Goal: Information Seeking & Learning: Learn about a topic

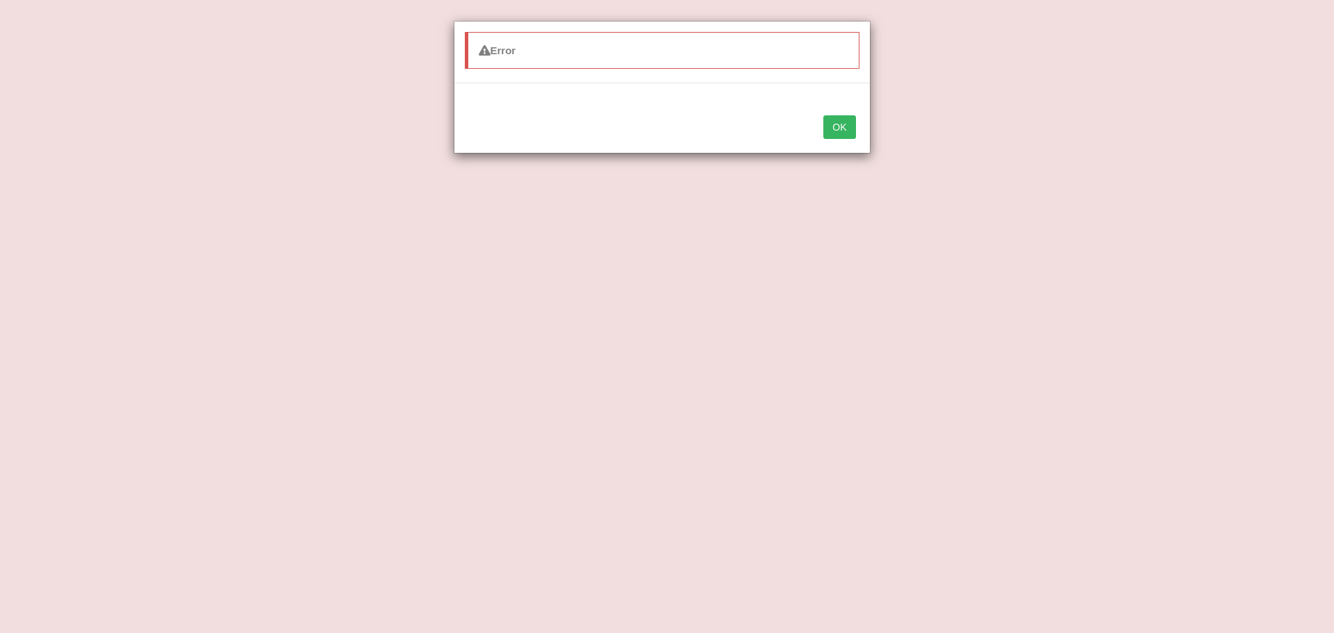
click at [838, 130] on button "OK" at bounding box center [839, 127] width 32 height 24
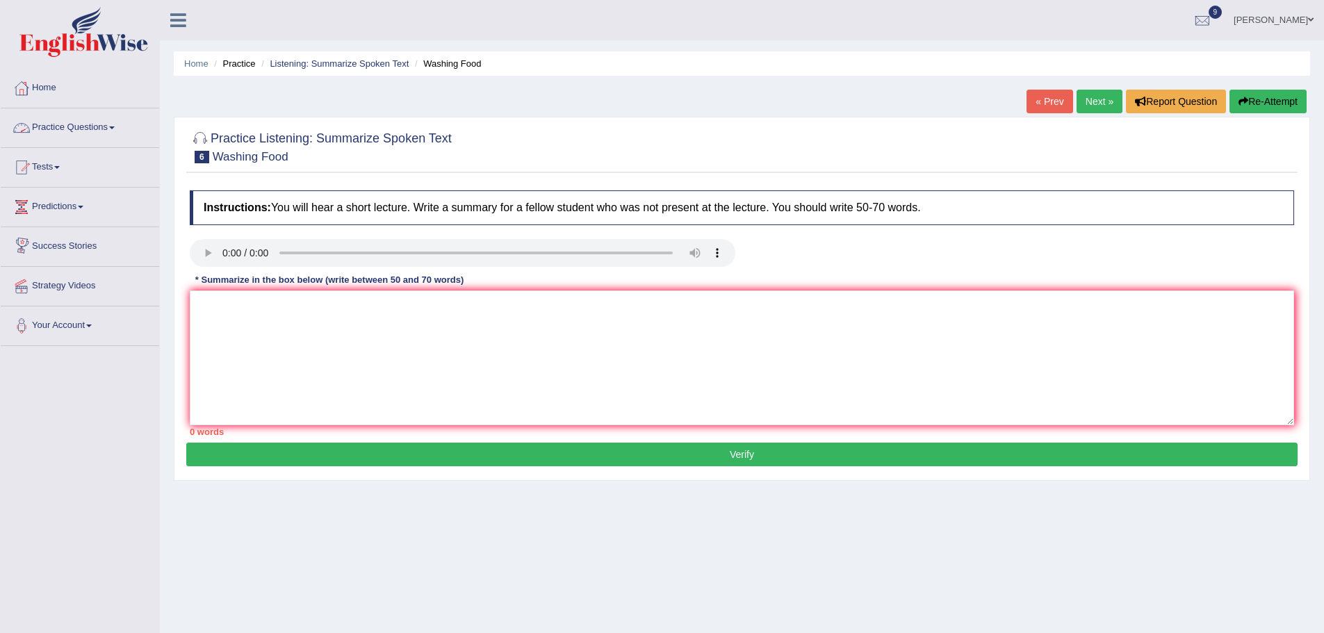
click at [85, 122] on link "Practice Questions" at bounding box center [80, 125] width 158 height 35
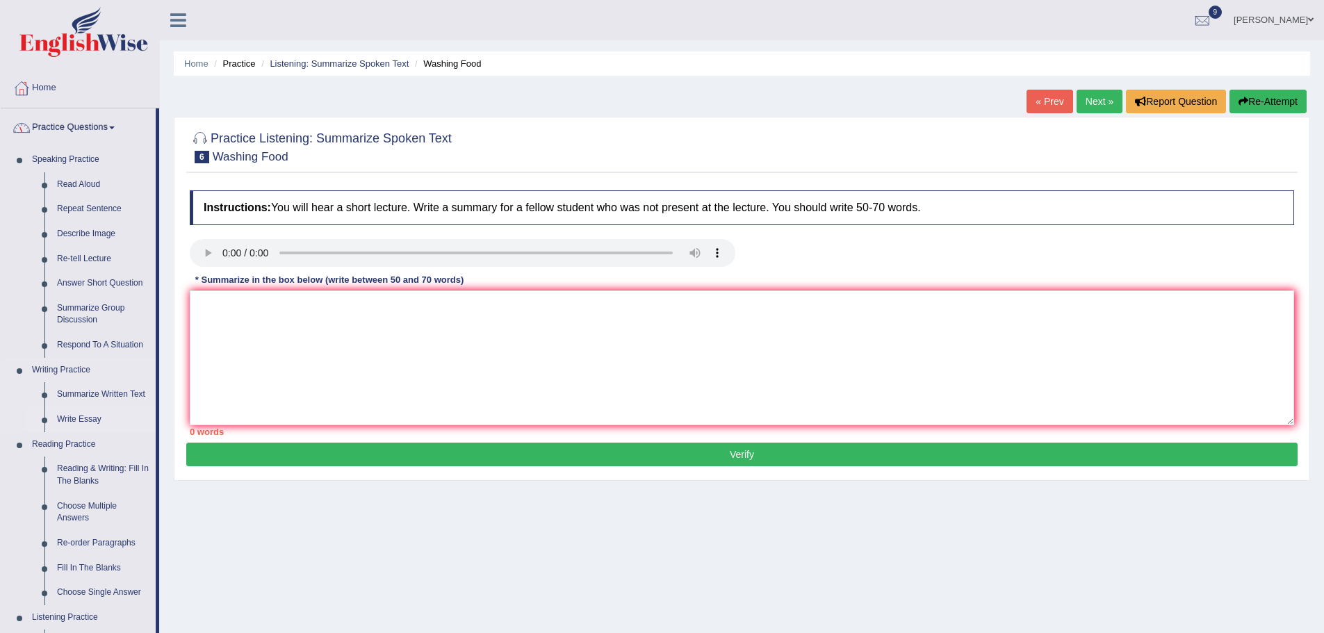
scroll to position [456, 0]
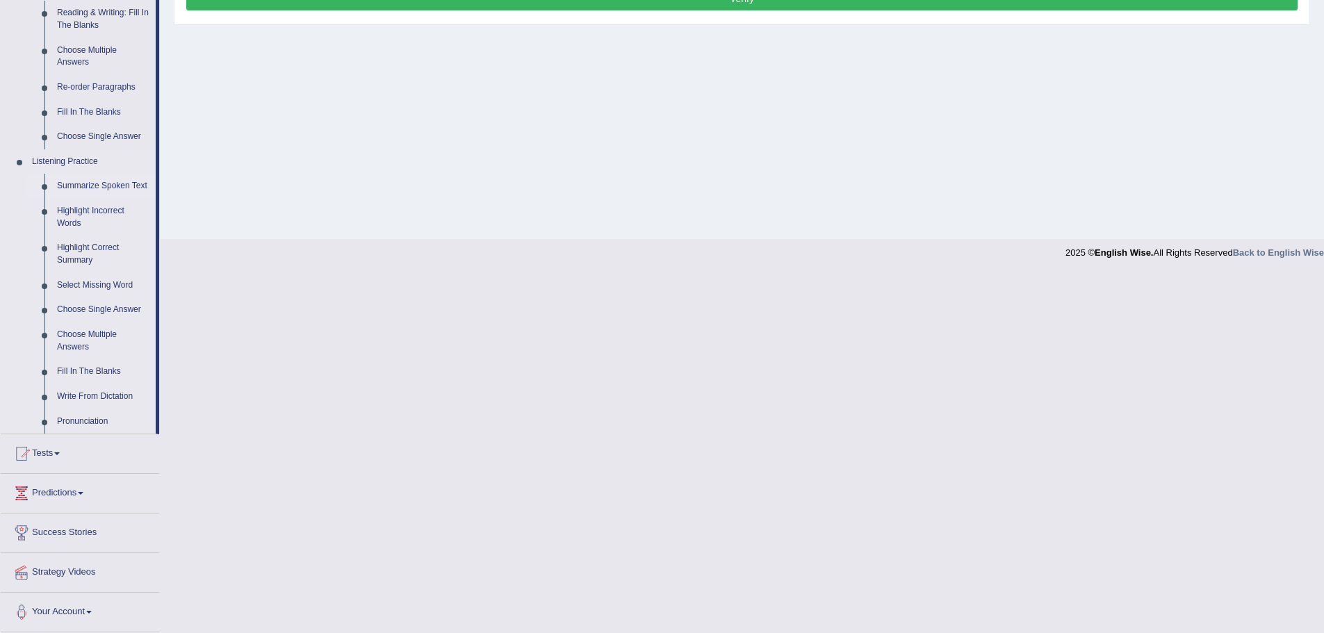
click at [97, 186] on link "Summarize Spoken Text" at bounding box center [103, 186] width 105 height 25
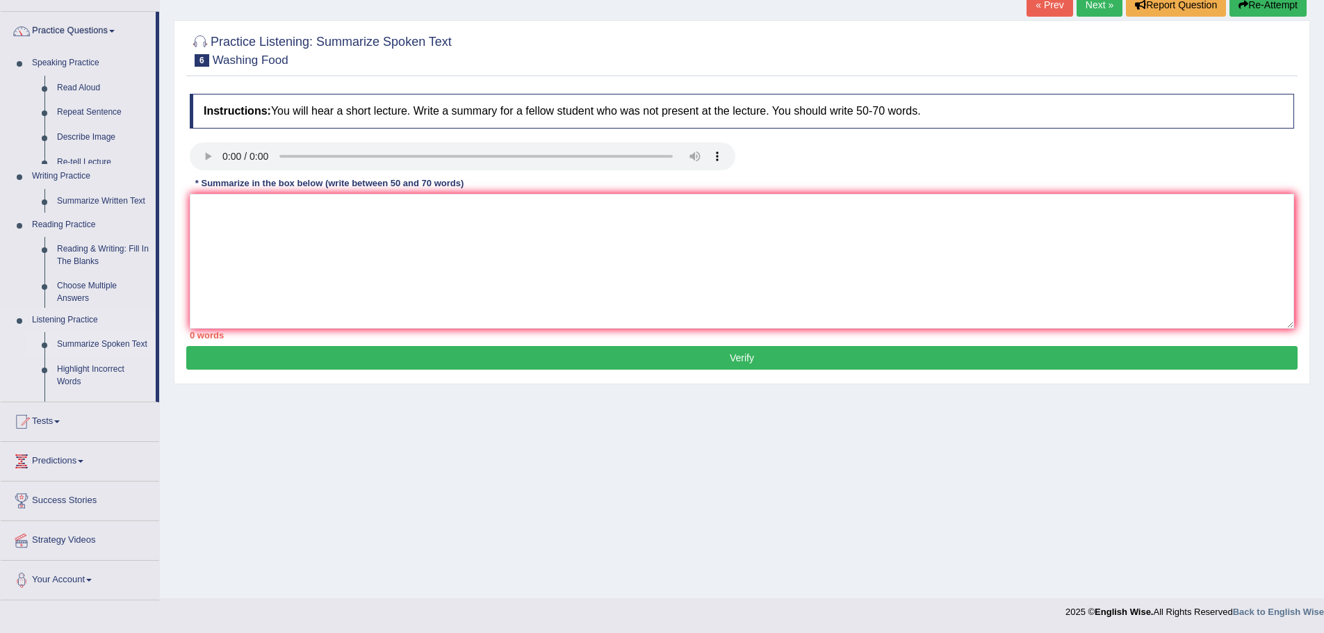
scroll to position [97, 0]
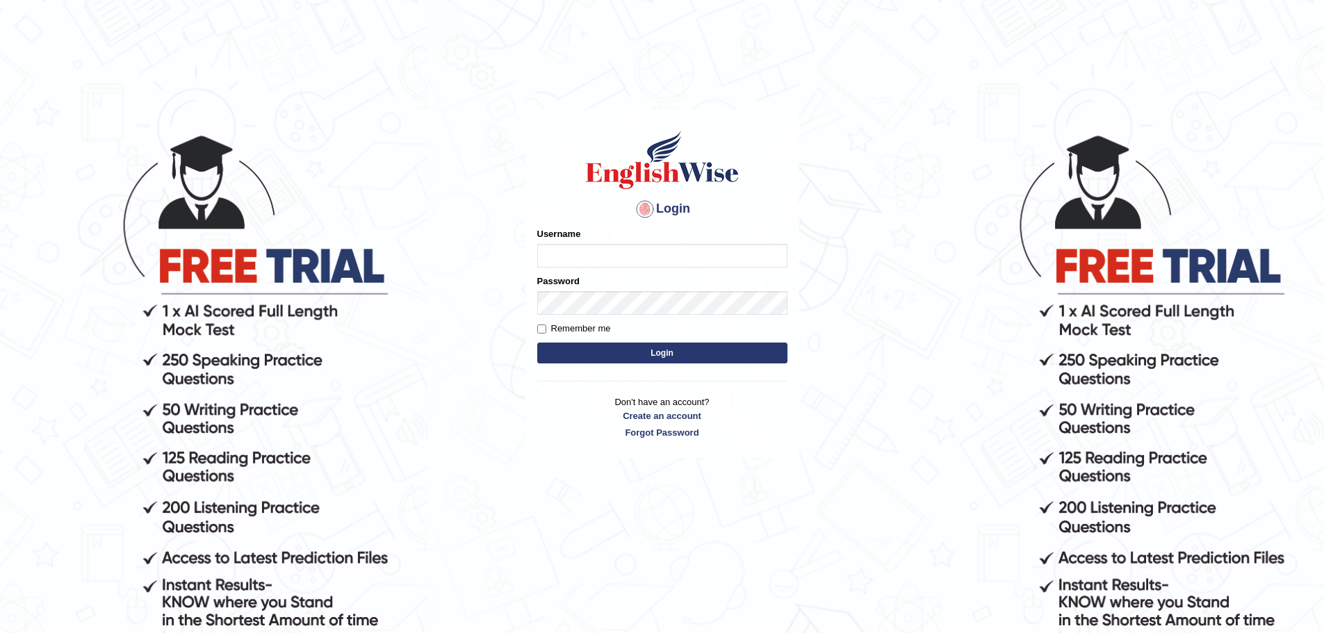
click at [584, 233] on div "Username" at bounding box center [662, 247] width 250 height 40
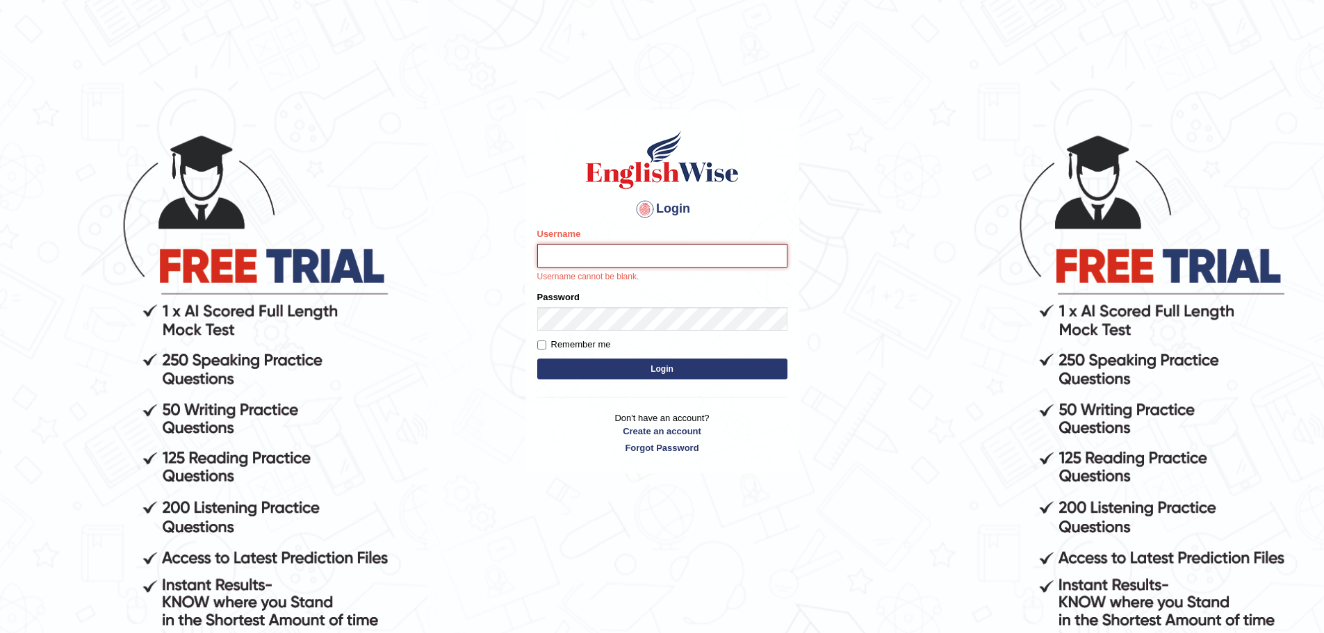
click at [581, 262] on input "Username" at bounding box center [662, 256] width 250 height 24
type input "rohini_yalakkishettar"
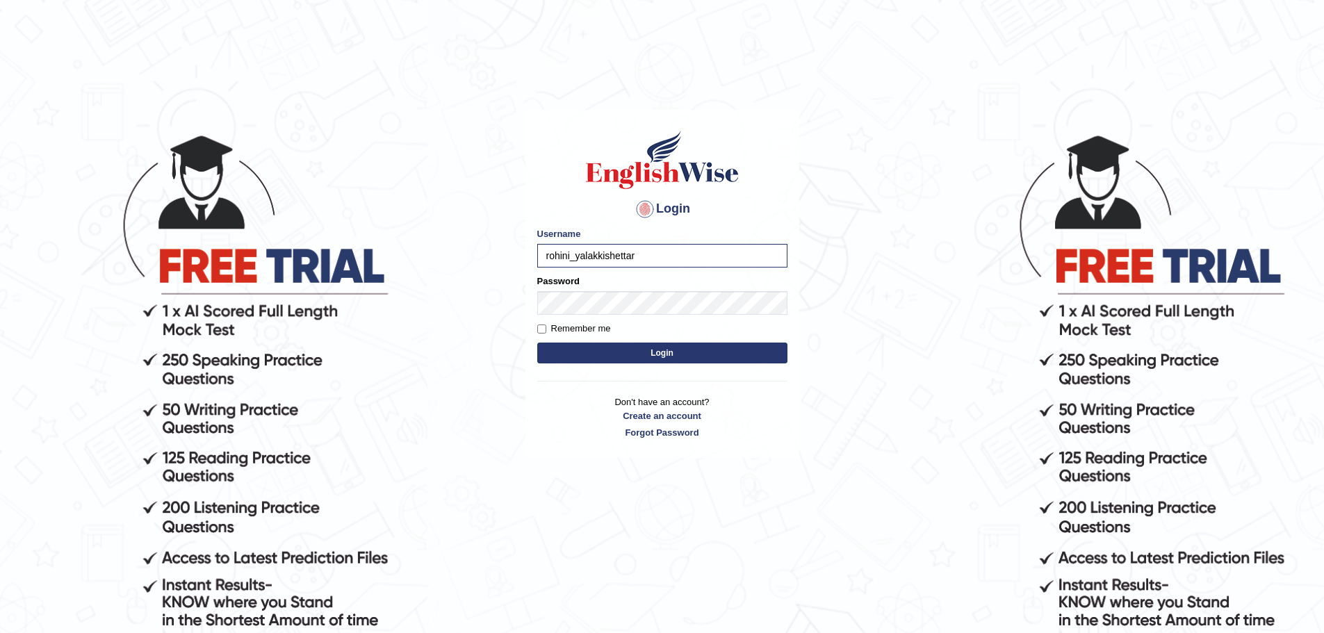
click at [616, 317] on form "Please fix the following errors: Username rohini_yalakkishettar Password Rememb…" at bounding box center [662, 297] width 250 height 140
click at [537, 343] on button "Login" at bounding box center [662, 353] width 250 height 21
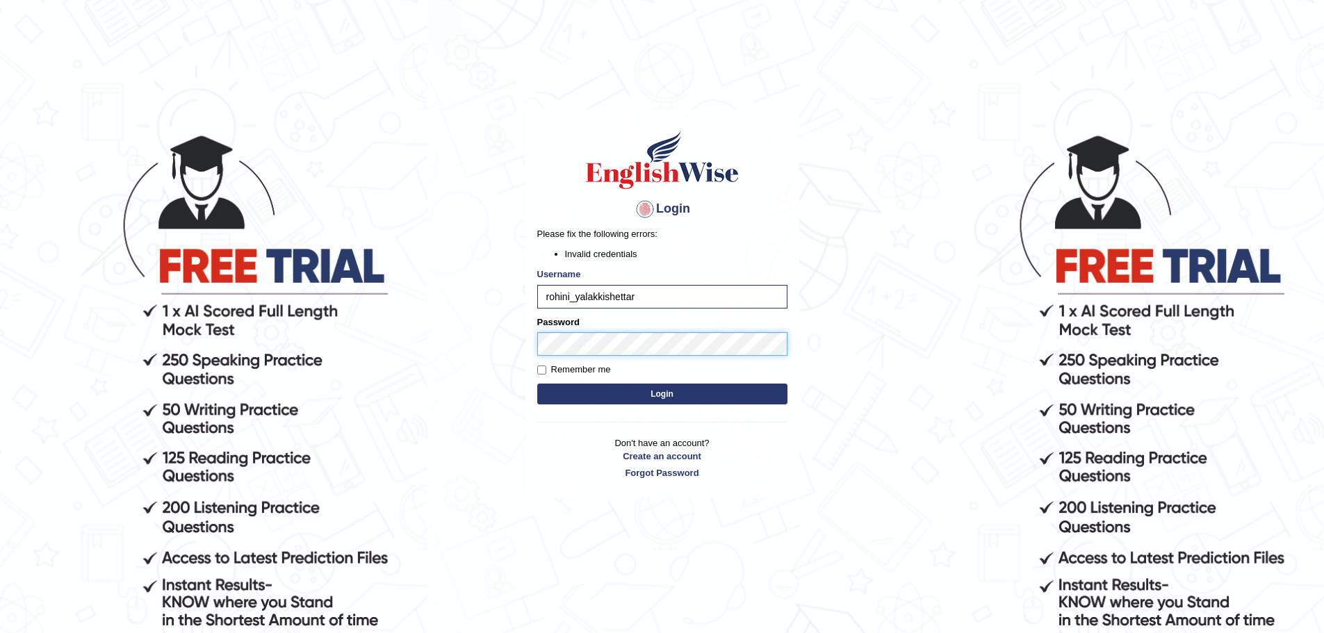
click at [537, 384] on button "Login" at bounding box center [662, 394] width 250 height 21
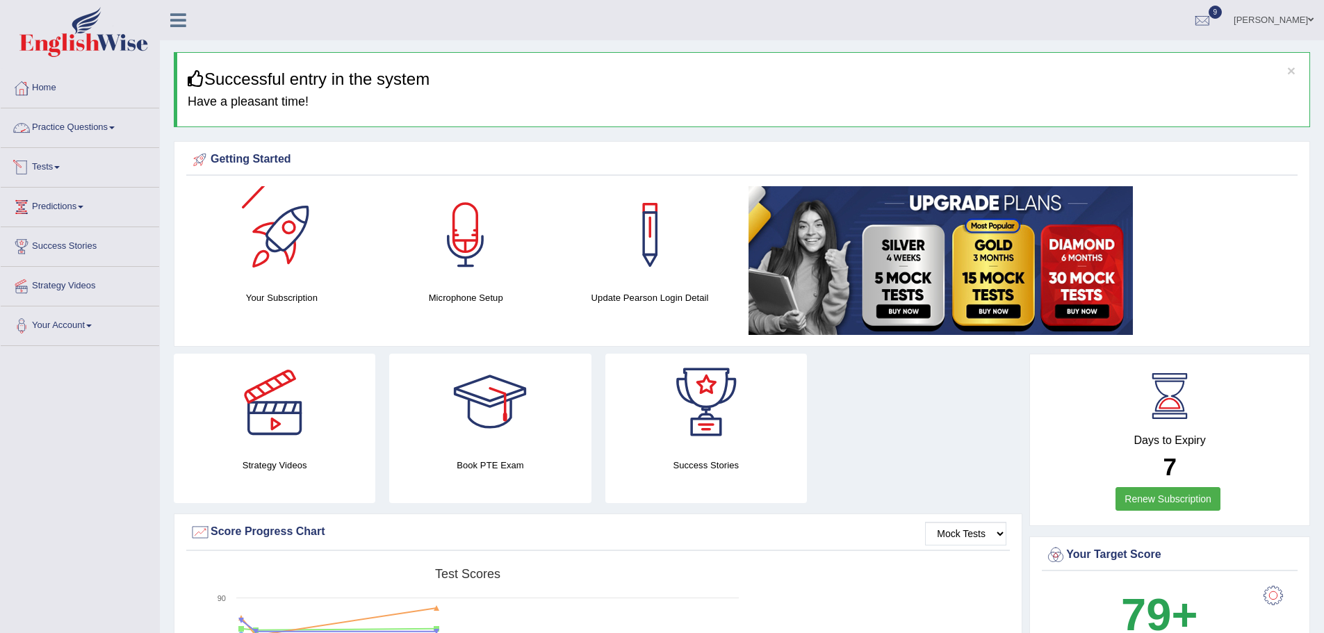
click at [51, 129] on link "Practice Questions" at bounding box center [80, 125] width 158 height 35
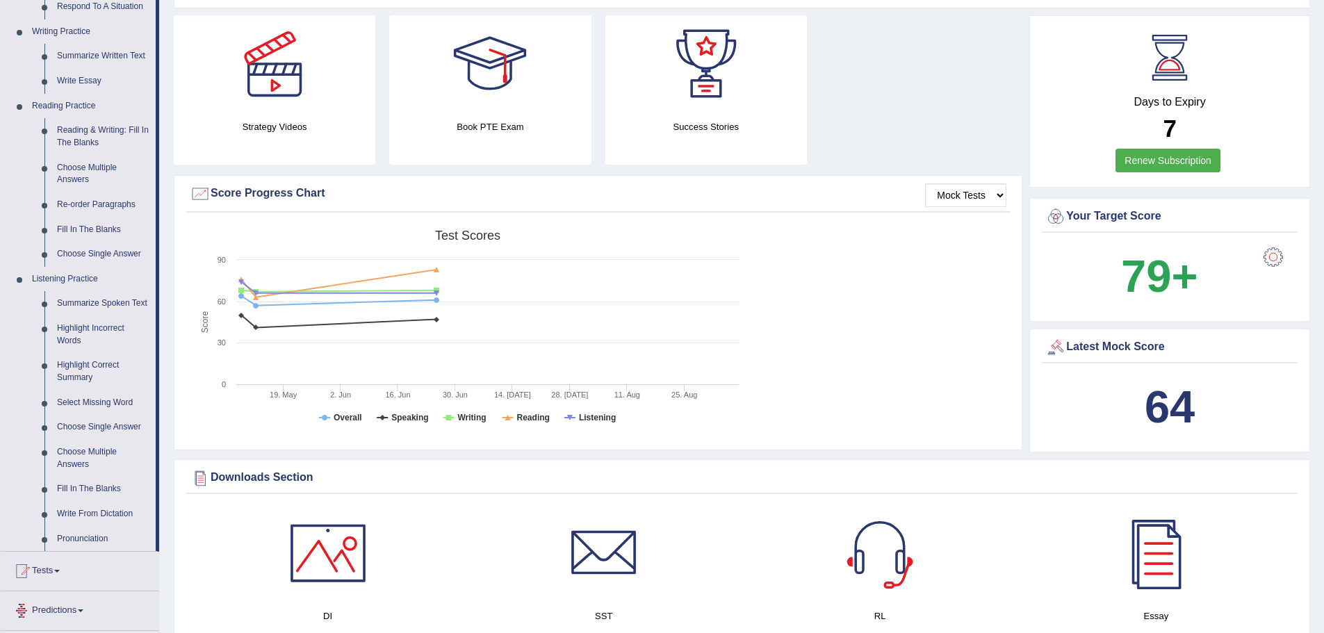
scroll to position [339, 0]
click at [69, 133] on link "Reading & Writing: Fill In The Blanks" at bounding box center [103, 135] width 105 height 37
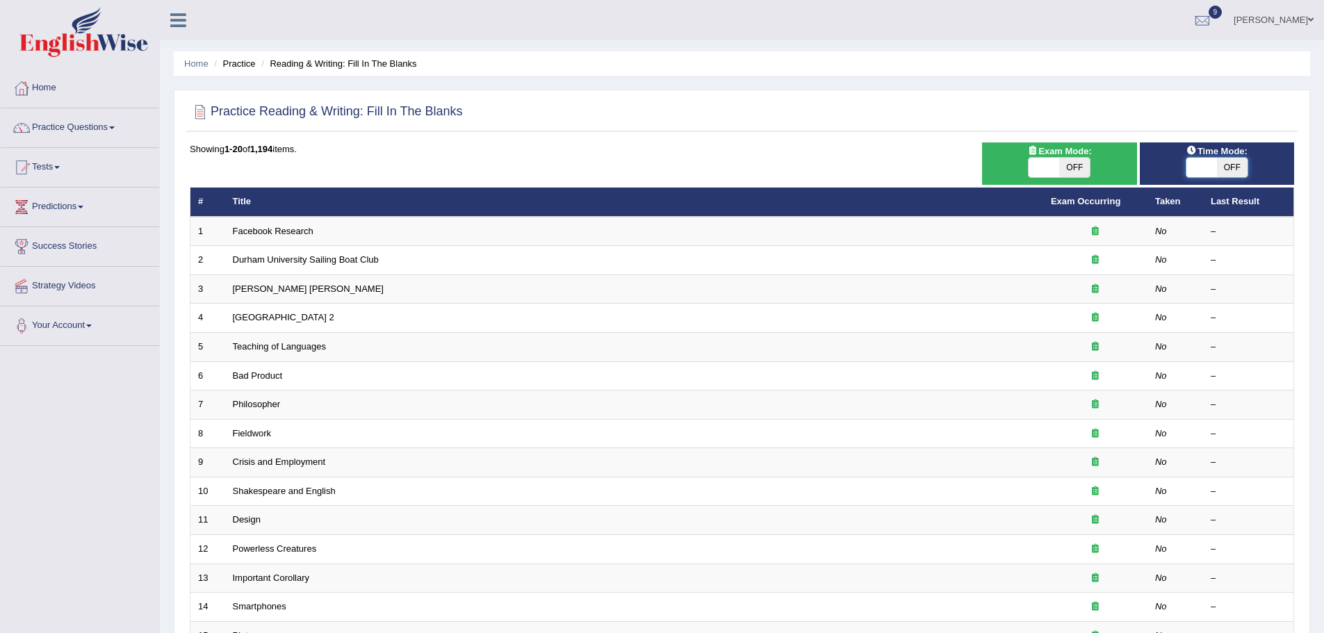
click at [1206, 173] on span at bounding box center [1201, 167] width 31 height 19
checkbox input "true"
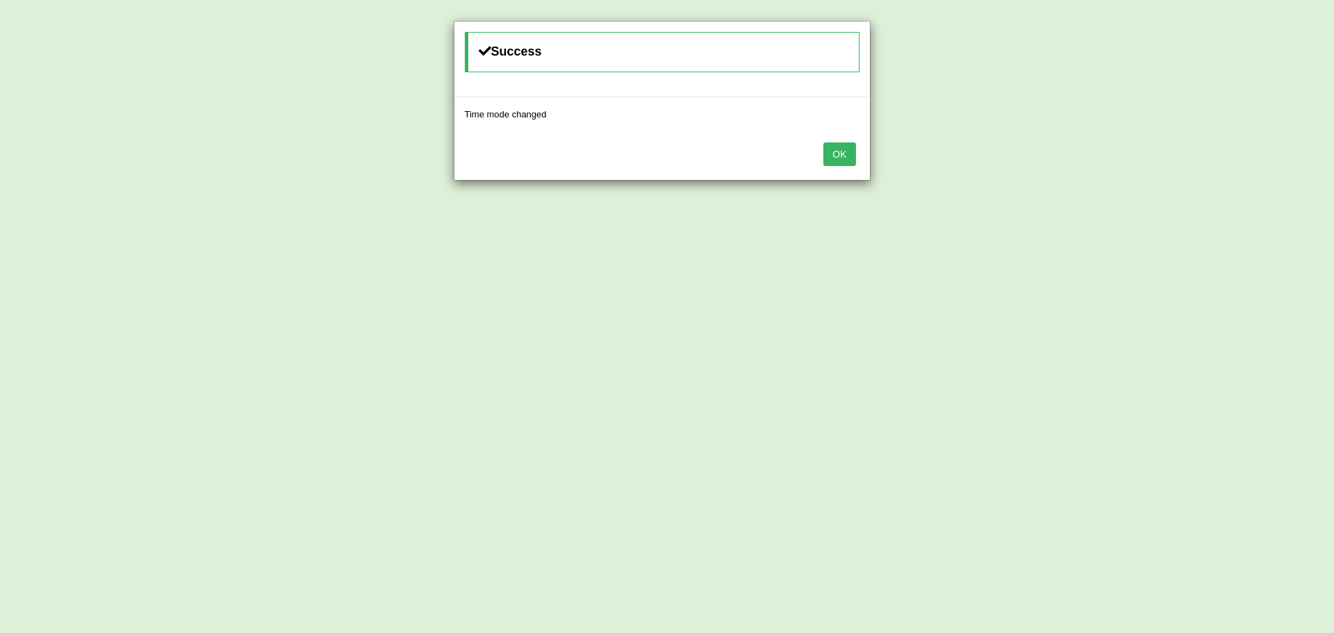
click at [835, 156] on button "OK" at bounding box center [839, 154] width 32 height 24
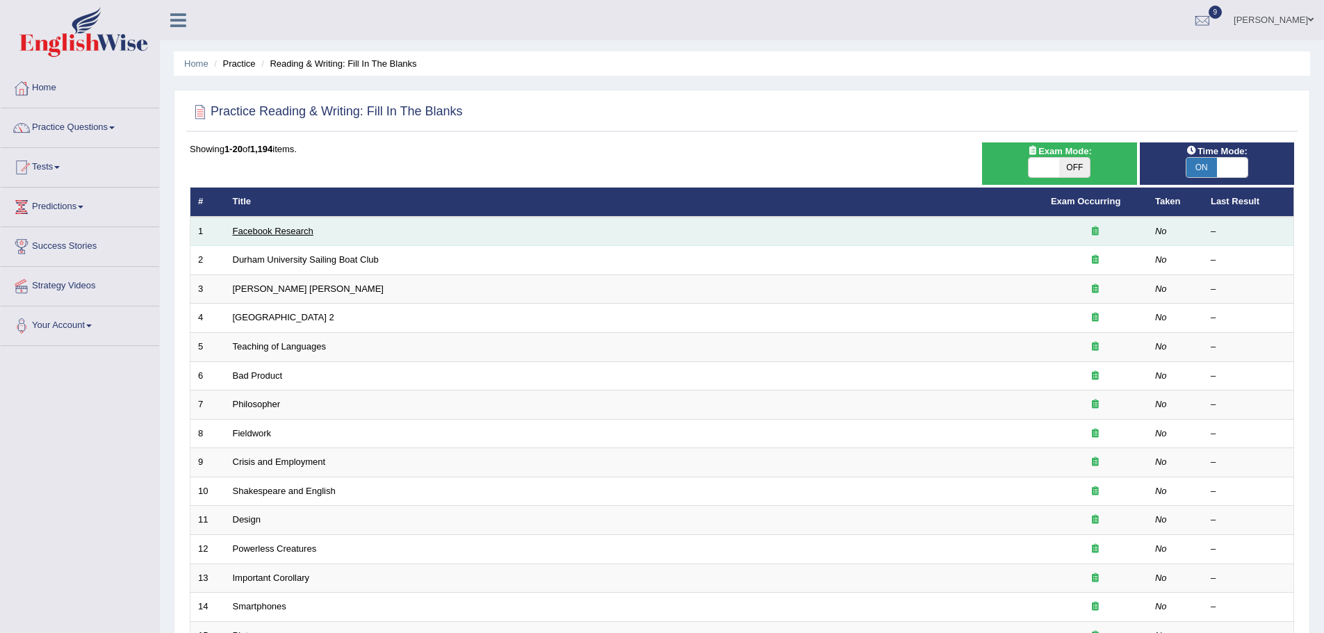
click at [270, 228] on link "Facebook Research" at bounding box center [273, 231] width 81 height 10
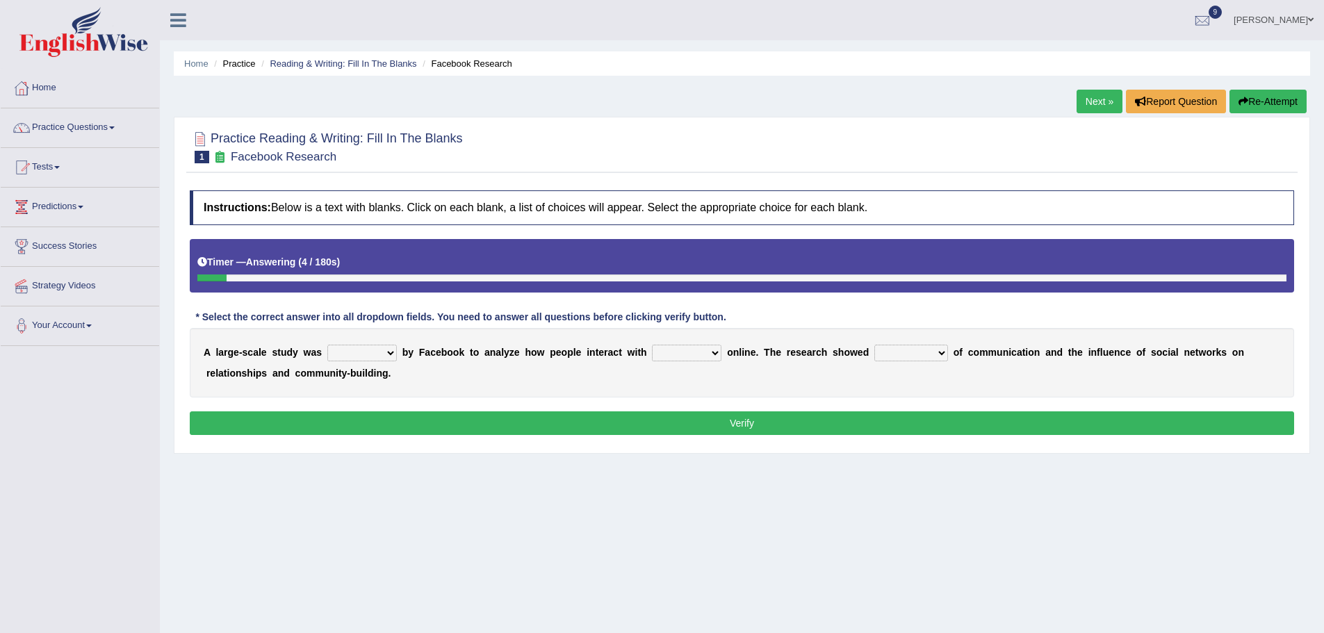
click at [393, 356] on select "surveyed had asked made" at bounding box center [361, 353] width 69 height 17
click at [327, 345] on select "surveyed had asked made" at bounding box center [361, 353] width 69 height 17
click at [387, 351] on select "surveyed had asked made" at bounding box center [361, 353] width 69 height 17
select select "made"
click at [327, 345] on select "surveyed had asked made" at bounding box center [361, 353] width 69 height 17
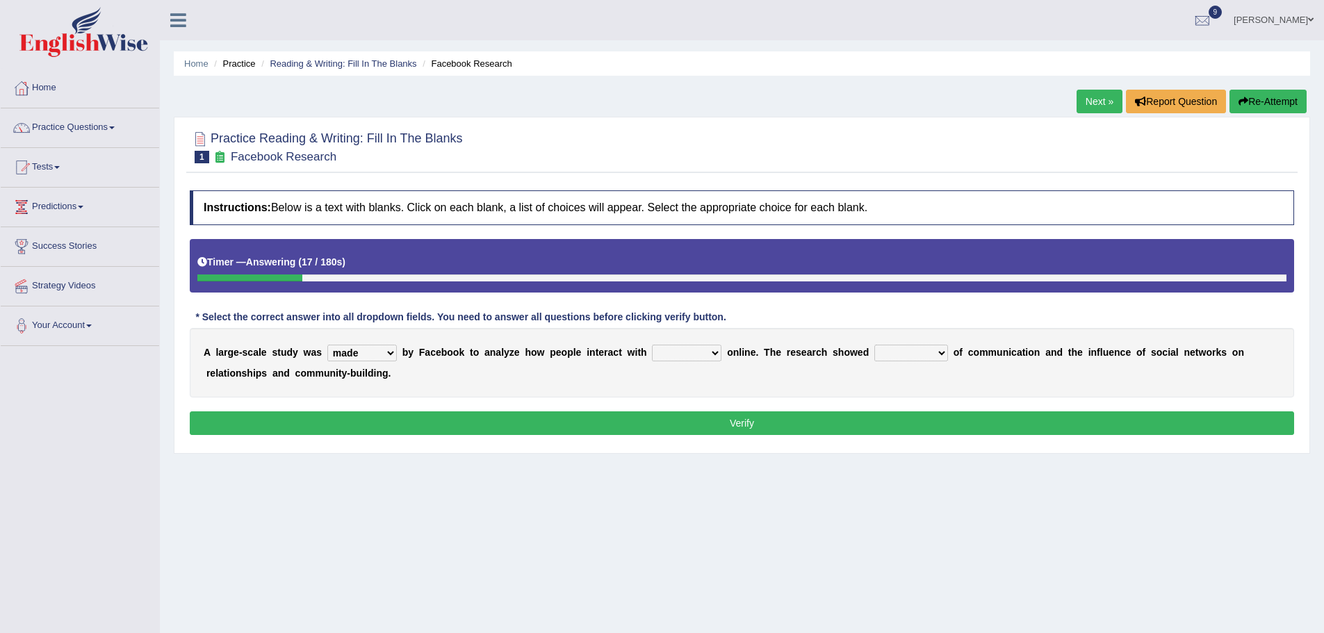
click at [717, 354] on select "together all each other another" at bounding box center [686, 353] width 69 height 17
select select "each other"
click at [652, 345] on select "together all each other another" at bounding box center [686, 353] width 69 height 17
click at [941, 354] on select "advantages standards fellowships patterns" at bounding box center [911, 353] width 74 height 17
select select "patterns"
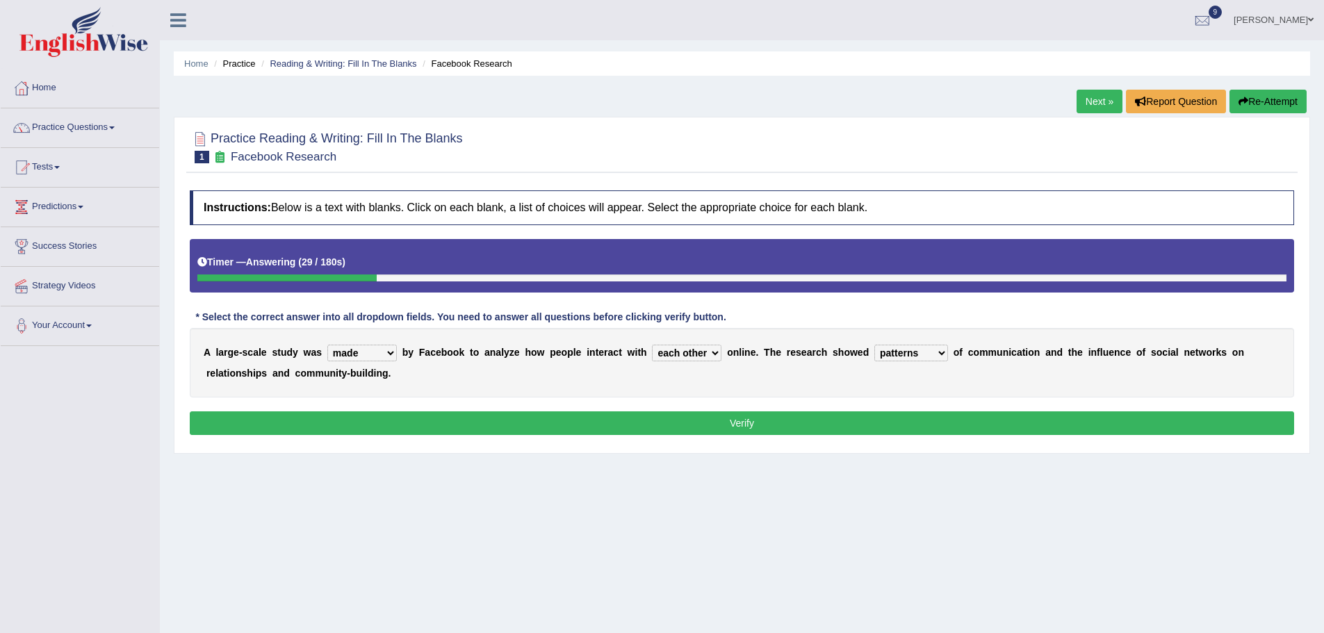
click at [874, 345] on select "advantages standards fellowships patterns" at bounding box center [911, 353] width 74 height 17
click at [600, 425] on button "Verify" at bounding box center [742, 423] width 1104 height 24
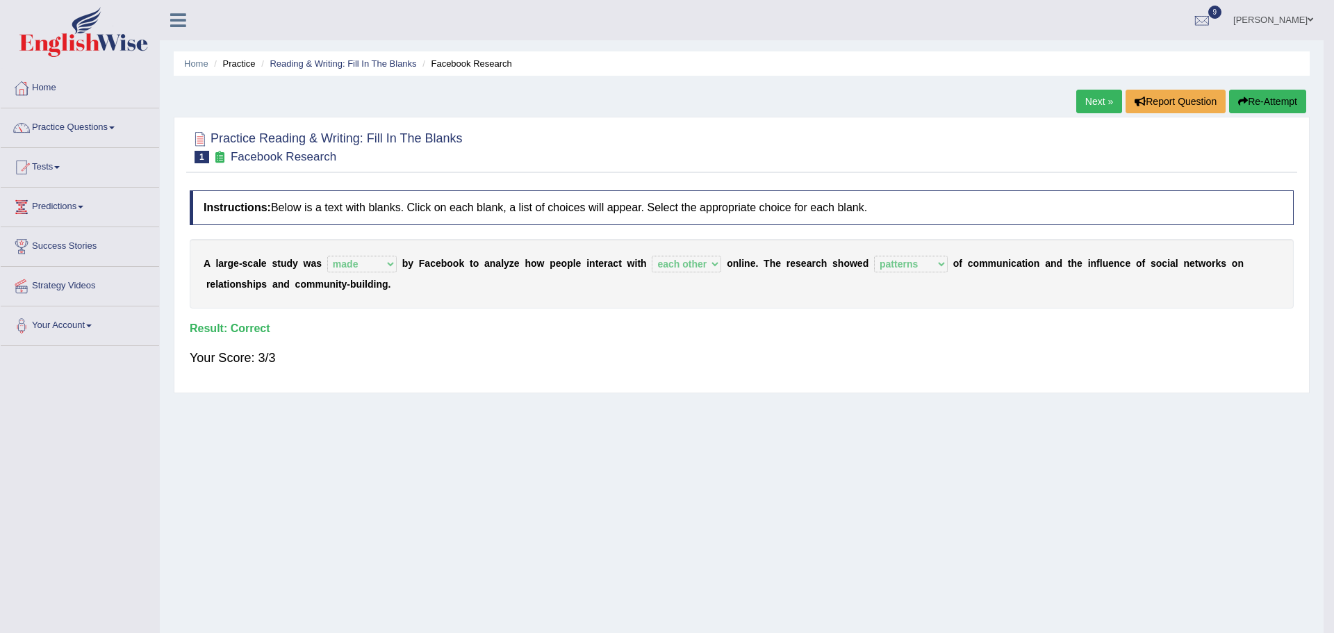
click at [1099, 110] on div "Saving your answer..." at bounding box center [667, 316] width 1334 height 633
click at [1083, 108] on link "Next »" at bounding box center [1099, 102] width 46 height 24
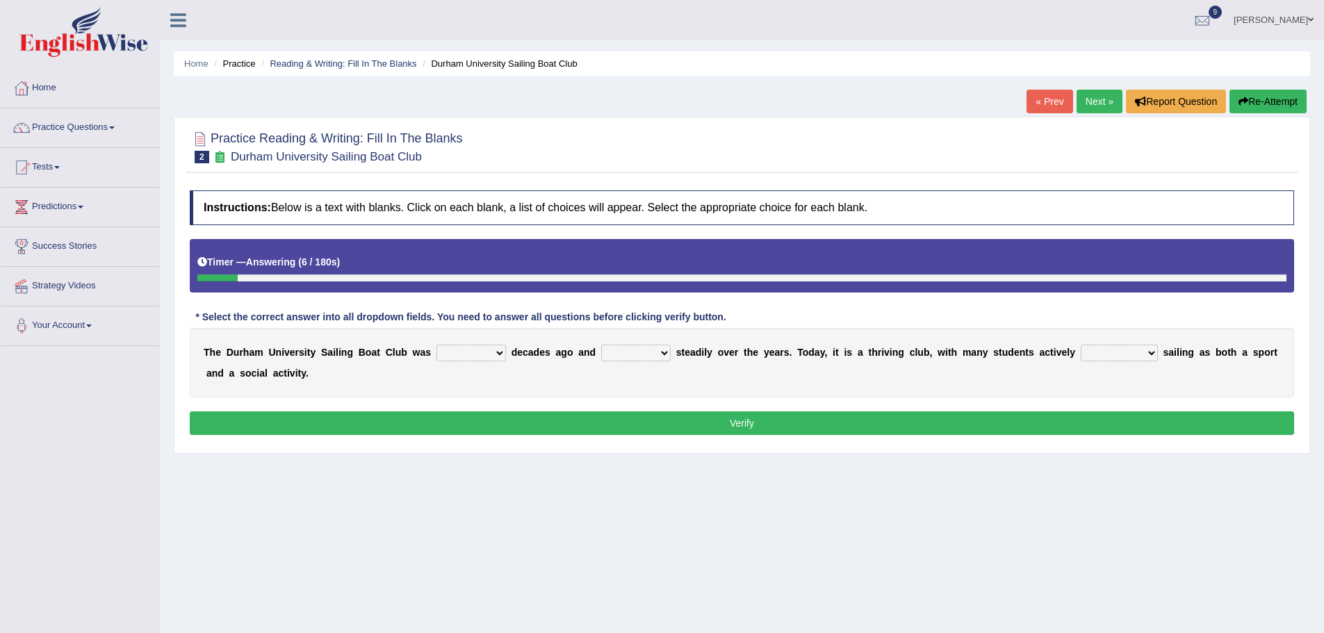
click at [500, 352] on select "found fund founded find" at bounding box center [470, 353] width 69 height 17
select select "found"
click at [436, 345] on select "found fund founded find" at bounding box center [470, 353] width 69 height 17
click at [666, 354] on select "grow growing has grown grown" at bounding box center [635, 353] width 69 height 17
select select "has grown"
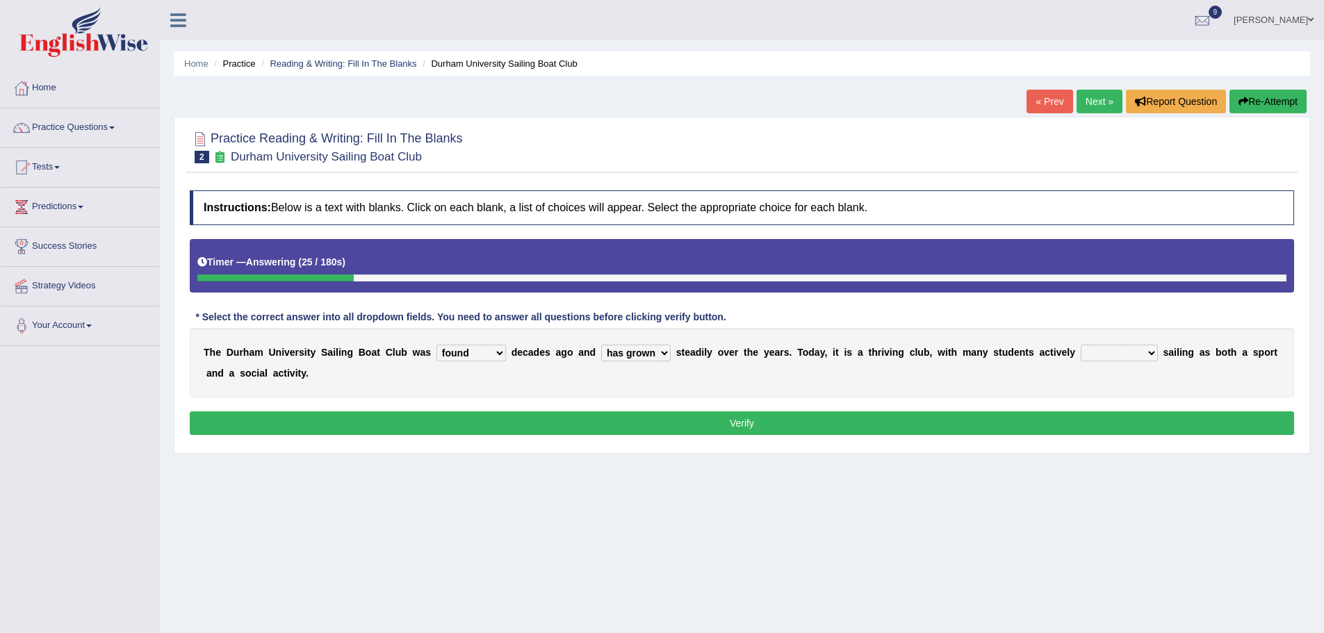
click at [601, 345] on select "grow growing has grown grown" at bounding box center [635, 353] width 69 height 17
click at [798, 394] on div "T h e D u r h a m U n i v e r s i t y S a i l i n g B o a t C l u b w a s found…" at bounding box center [742, 362] width 1104 height 69
click at [1106, 400] on div "Instructions: Below is a text with blanks. Click on each blank, a list of choic…" at bounding box center [741, 314] width 1111 height 263
click at [1153, 357] on select "enjoy enjoyed are enjoying enjoying" at bounding box center [1119, 353] width 77 height 17
select select "enjoying"
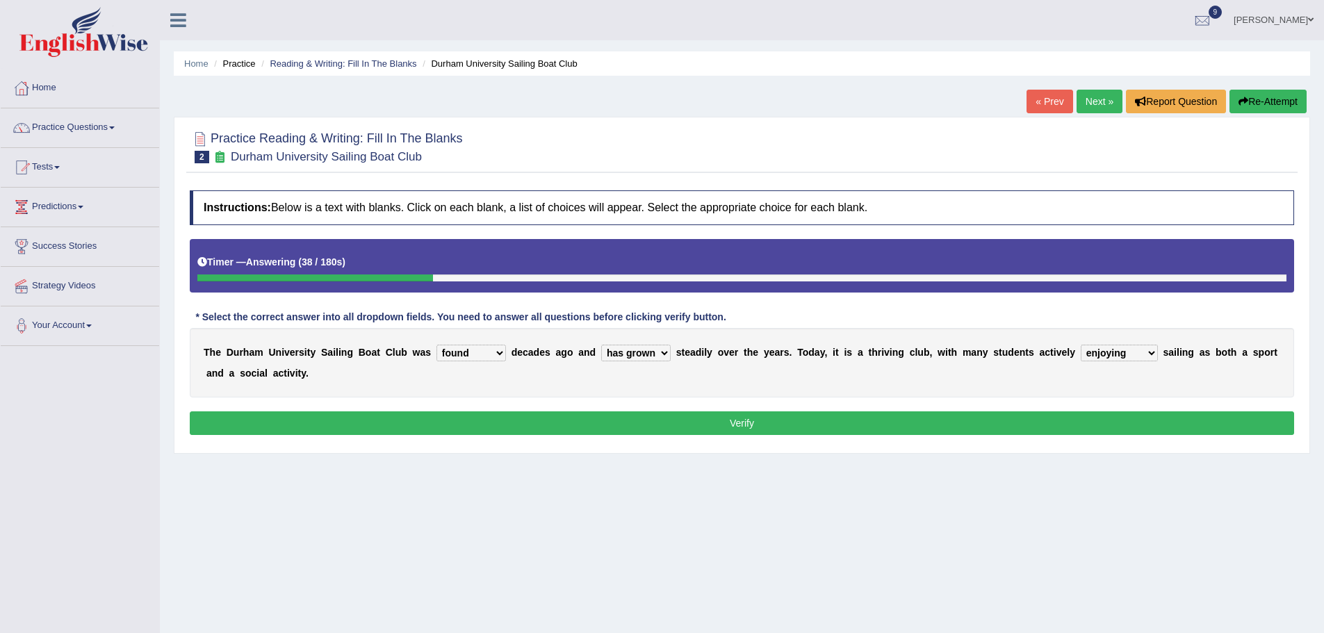
click at [1081, 345] on select "enjoy enjoyed are enjoying enjoying" at bounding box center [1119, 353] width 77 height 17
click at [873, 422] on button "Verify" at bounding box center [742, 423] width 1104 height 24
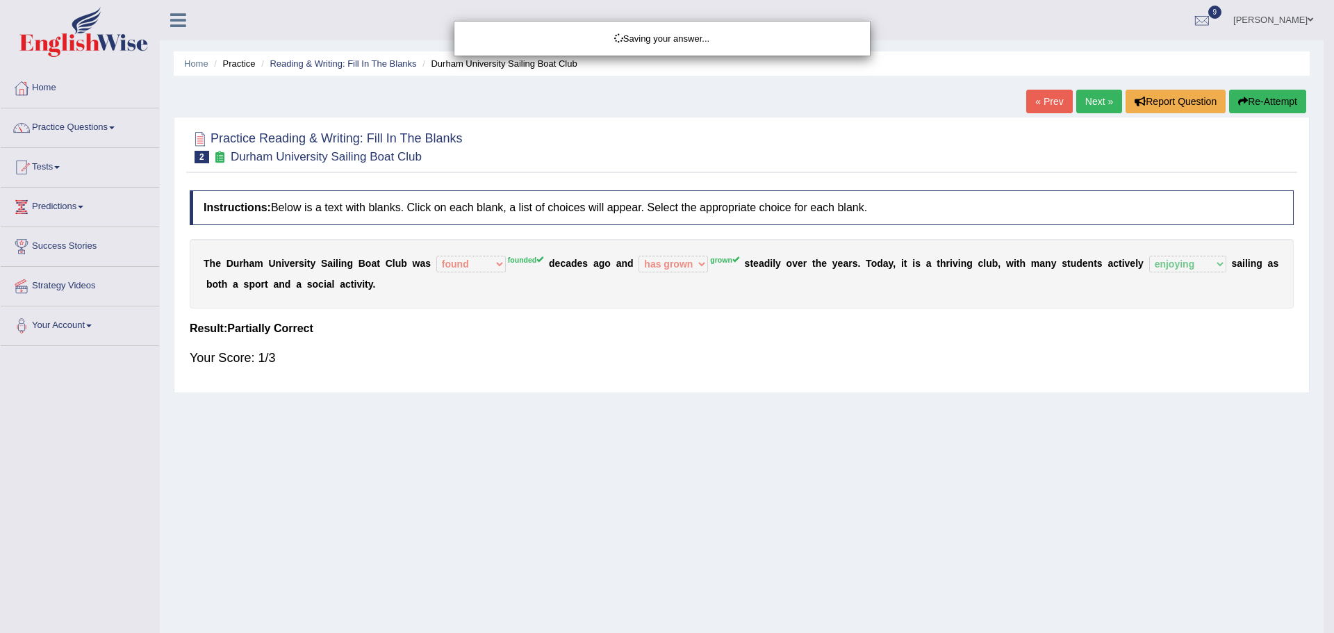
click at [855, 304] on div "Saving your answer..." at bounding box center [667, 316] width 1334 height 633
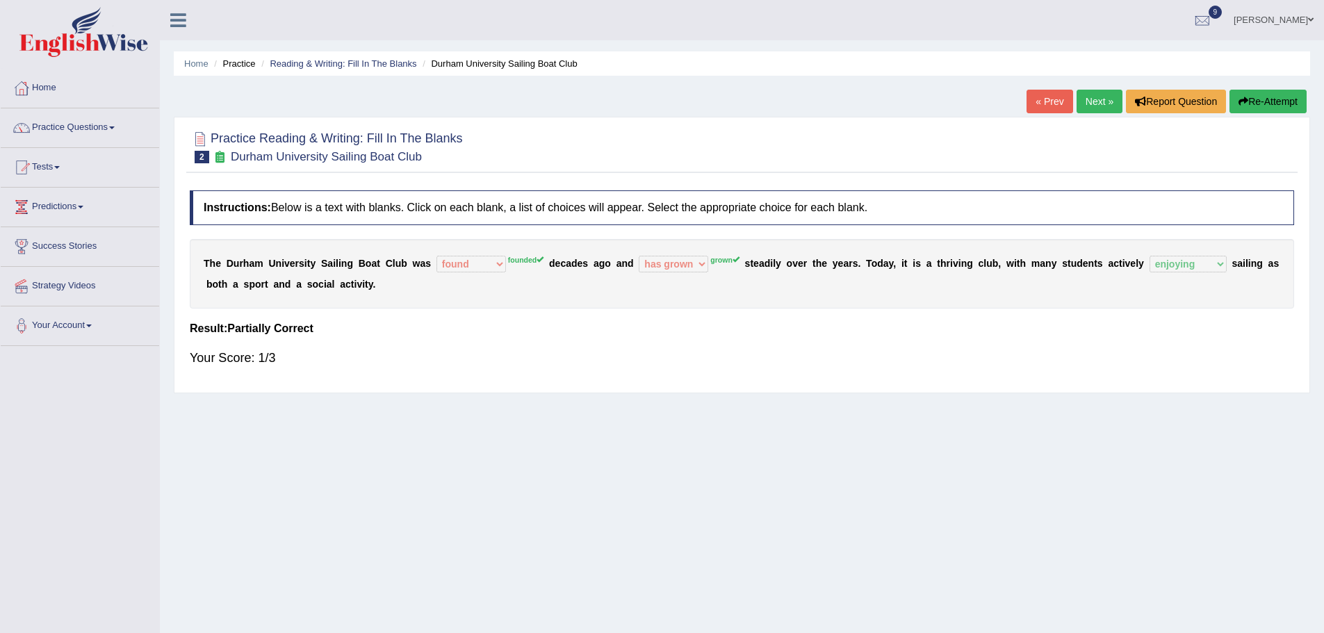
click at [1090, 101] on link "Next »" at bounding box center [1099, 102] width 46 height 24
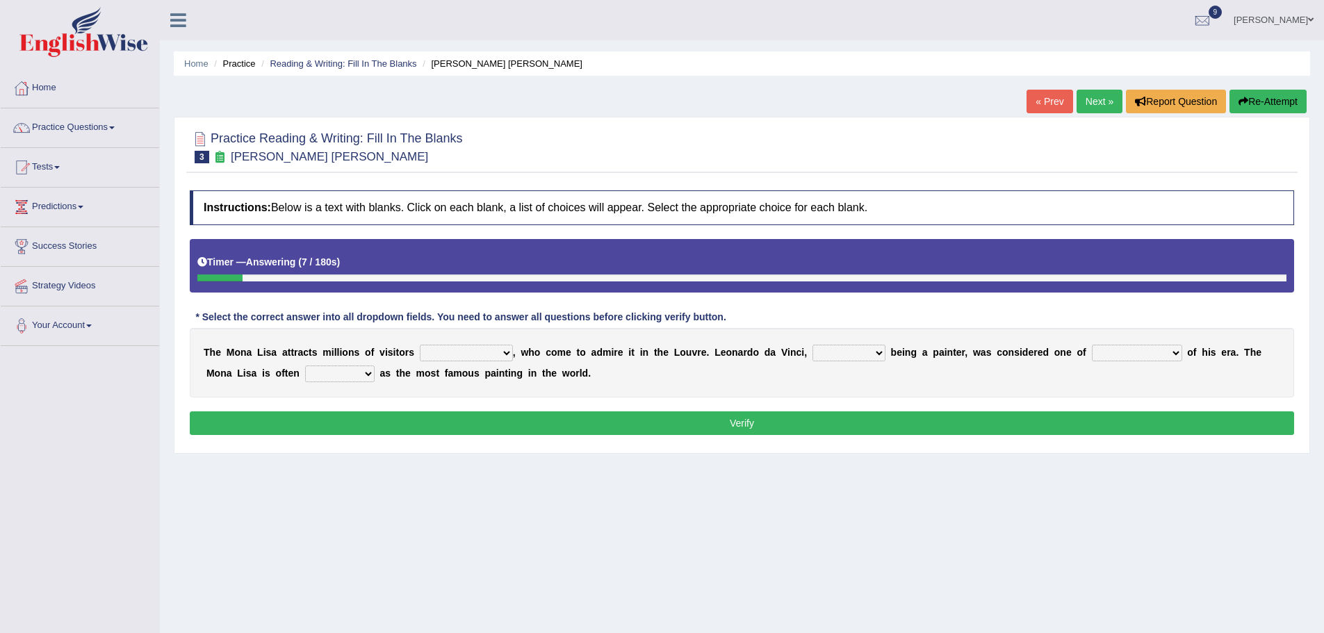
click at [605, 124] on div "Practice Reading & Writing: Fill In The Blanks 3 Mona Lisa" at bounding box center [741, 148] width 1111 height 49
click at [507, 550] on div "Home Practice Reading & Writing: Fill In The Blanks Mona Lisa « Prev Next » Rep…" at bounding box center [742, 347] width 1164 height 695
click at [585, 186] on div "Instructions: Below is a text with blanks. Click on each blank, a list of choic…" at bounding box center [741, 314] width 1111 height 263
click at [608, 153] on div at bounding box center [742, 146] width 1104 height 42
click at [473, 568] on div "Home Practice Reading & Writing: Fill In The Blanks Mona Lisa « Prev Next » Rep…" at bounding box center [742, 347] width 1164 height 695
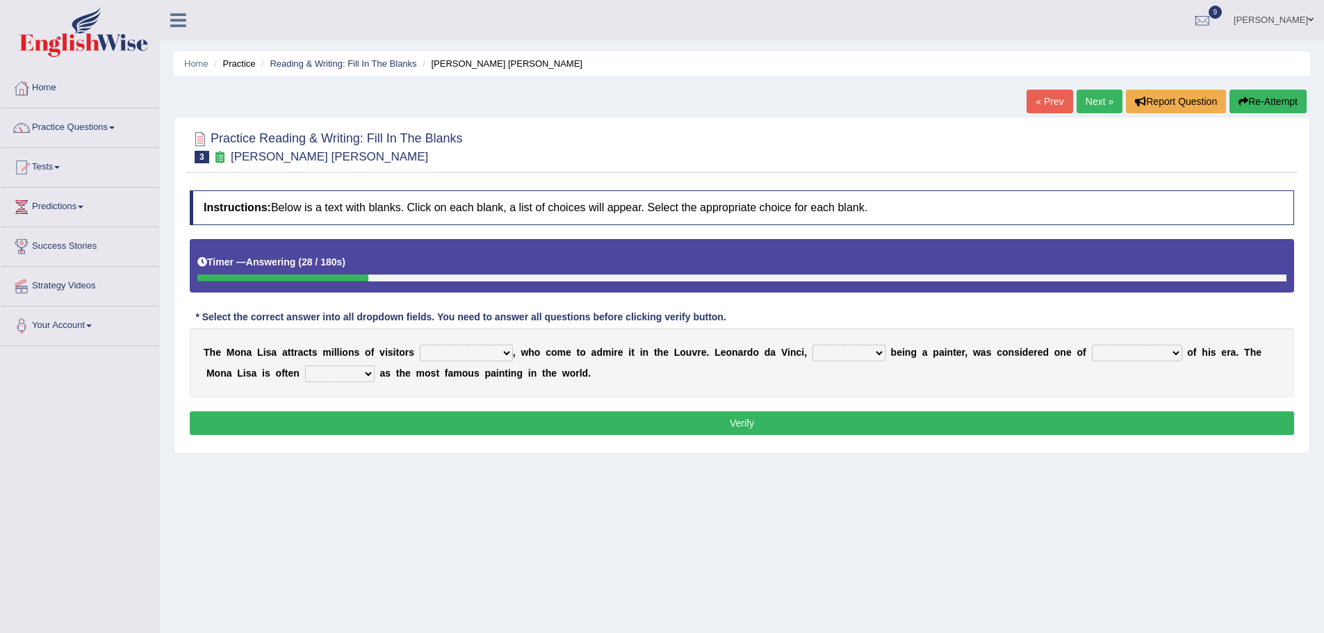
click at [493, 501] on div "Home Practice Reading & Writing: Fill In The Blanks Mona Lisa « Prev Next » Rep…" at bounding box center [742, 347] width 1164 height 695
click at [516, 354] on b at bounding box center [519, 352] width 6 height 11
click at [505, 354] on select "around the year the all year all year round per year" at bounding box center [466, 353] width 93 height 17
click at [725, 509] on div "Home Practice Reading & Writing: Fill In The Blanks Mona Lisa « Prev Next » Rep…" at bounding box center [742, 347] width 1164 height 695
click at [300, 502] on div "Home Practice Reading & Writing: Fill In The Blanks Mona Lisa « Prev Next » Rep…" at bounding box center [742, 347] width 1164 height 695
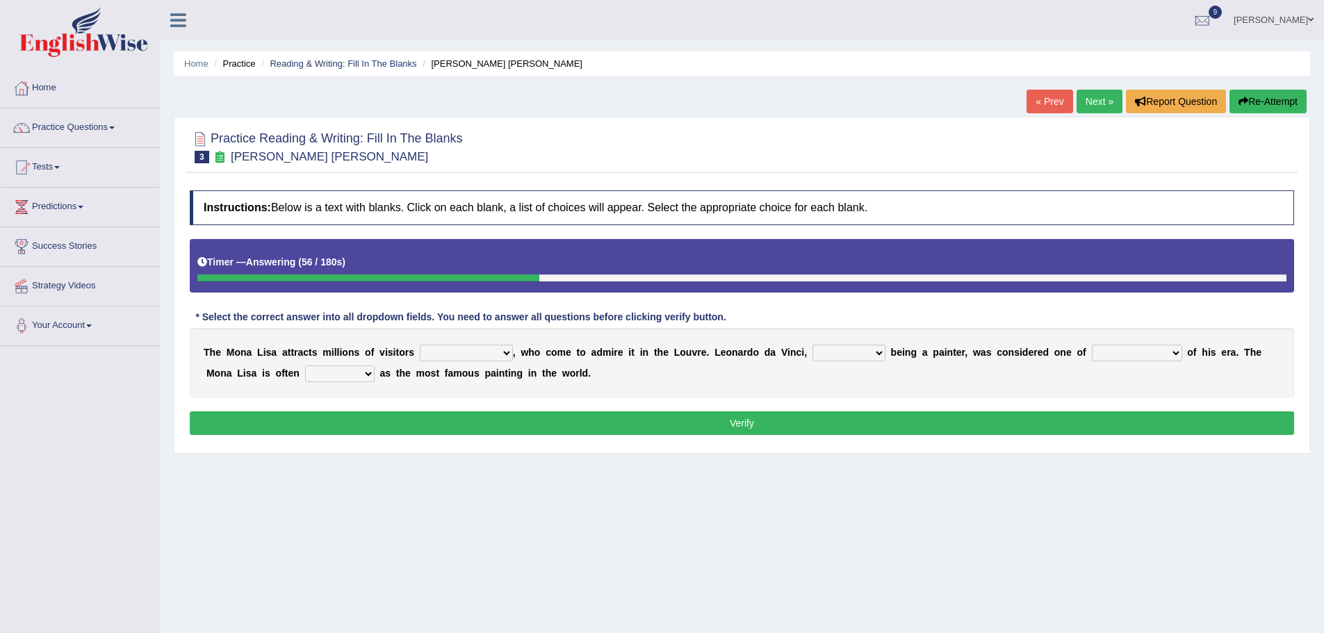
click at [502, 354] on select "around the year the all year all year round per year" at bounding box center [466, 353] width 93 height 17
click at [545, 540] on div "Home Practice Reading & Writing: Fill In The Blanks Mona Lisa « Prev Next » Rep…" at bounding box center [742, 347] width 1164 height 695
click at [504, 352] on select "around the year the all year all year round per year" at bounding box center [466, 353] width 93 height 17
select select "all year round"
click at [420, 345] on select "around the year the all year all year round per year" at bounding box center [466, 353] width 93 height 17
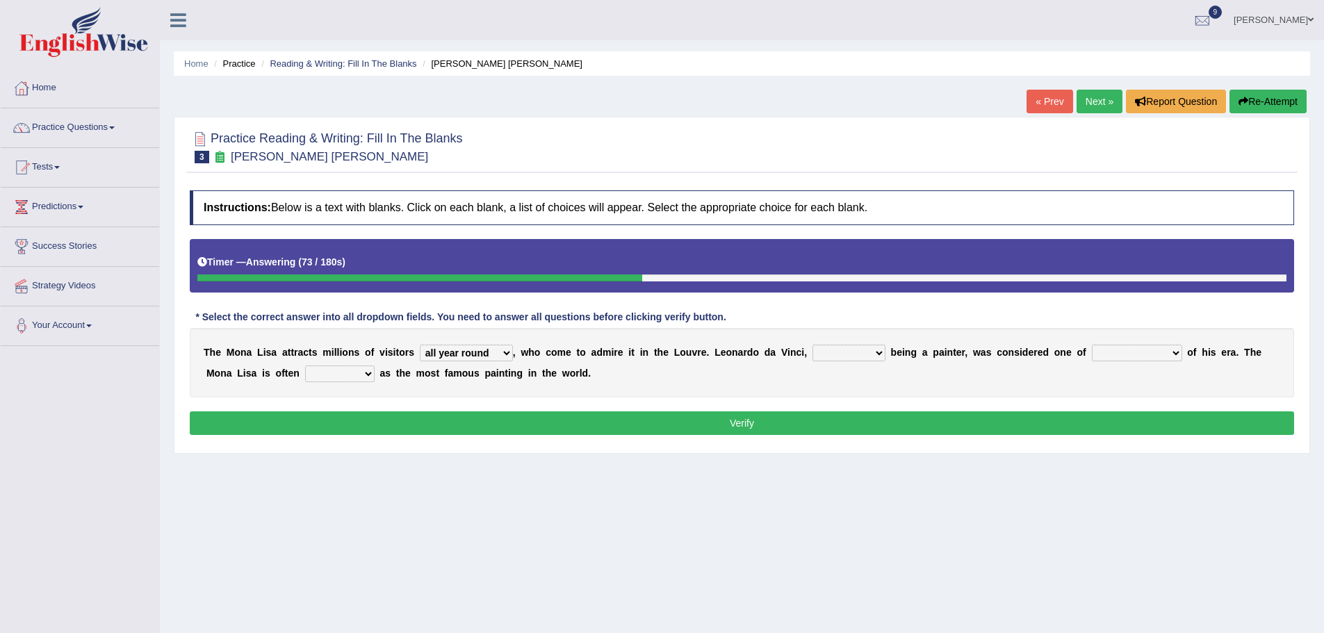
click at [733, 395] on div "T h e M o n a L i s a a t t r a c t s m i l l i o n s o f v i s i t o r s aroun…" at bounding box center [742, 362] width 1104 height 69
click at [880, 353] on select "rather than as much as as well as as long as" at bounding box center [848, 353] width 73 height 17
click at [917, 369] on div "T h e M o n a L i s a a t t r a c t s m i l l i o n s o f v i s i t o r s aroun…" at bounding box center [742, 362] width 1104 height 69
click at [880, 355] on select "rather than as much as as well as as long as" at bounding box center [848, 353] width 73 height 17
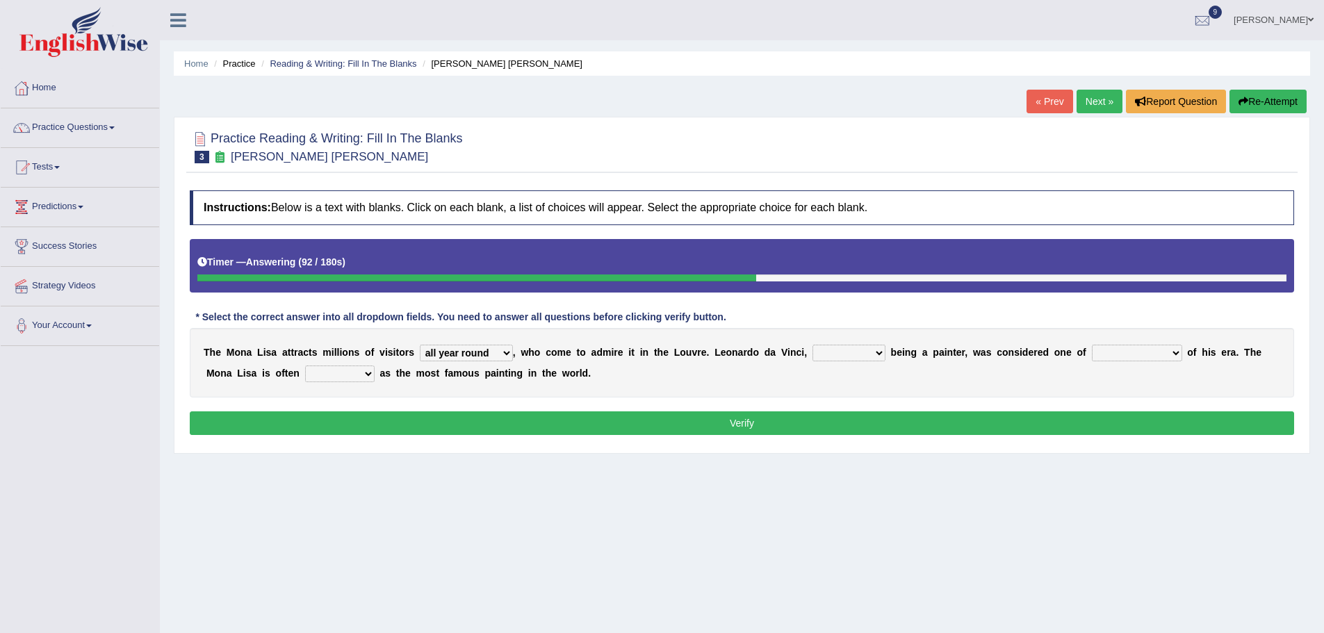
click at [1174, 347] on select "better artists artist the better artist the best artists" at bounding box center [1137, 353] width 90 height 17
click at [880, 348] on select "rather than as much as as well as as long as" at bounding box center [848, 353] width 73 height 17
select select "as much as"
click at [812, 345] on select "rather than as much as as well as as long as" at bounding box center [848, 353] width 73 height 17
click at [1179, 350] on select "better artists artist the better artist the best artists" at bounding box center [1137, 353] width 90 height 17
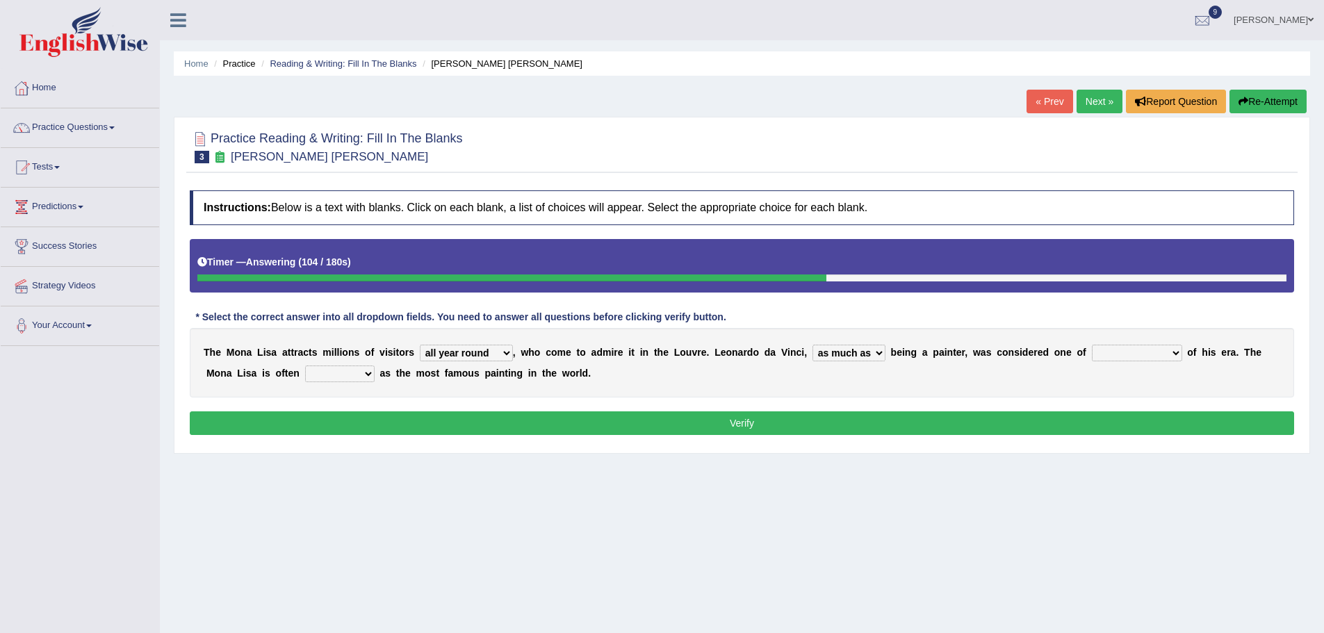
select select "the best artists"
click at [1092, 345] on select "better artists artist the better artist the best artists" at bounding box center [1137, 353] width 90 height 17
click at [370, 376] on select "classified suggested predicted described" at bounding box center [339, 374] width 69 height 17
select select "described"
click at [305, 366] on select "classified suggested predicted described" at bounding box center [339, 374] width 69 height 17
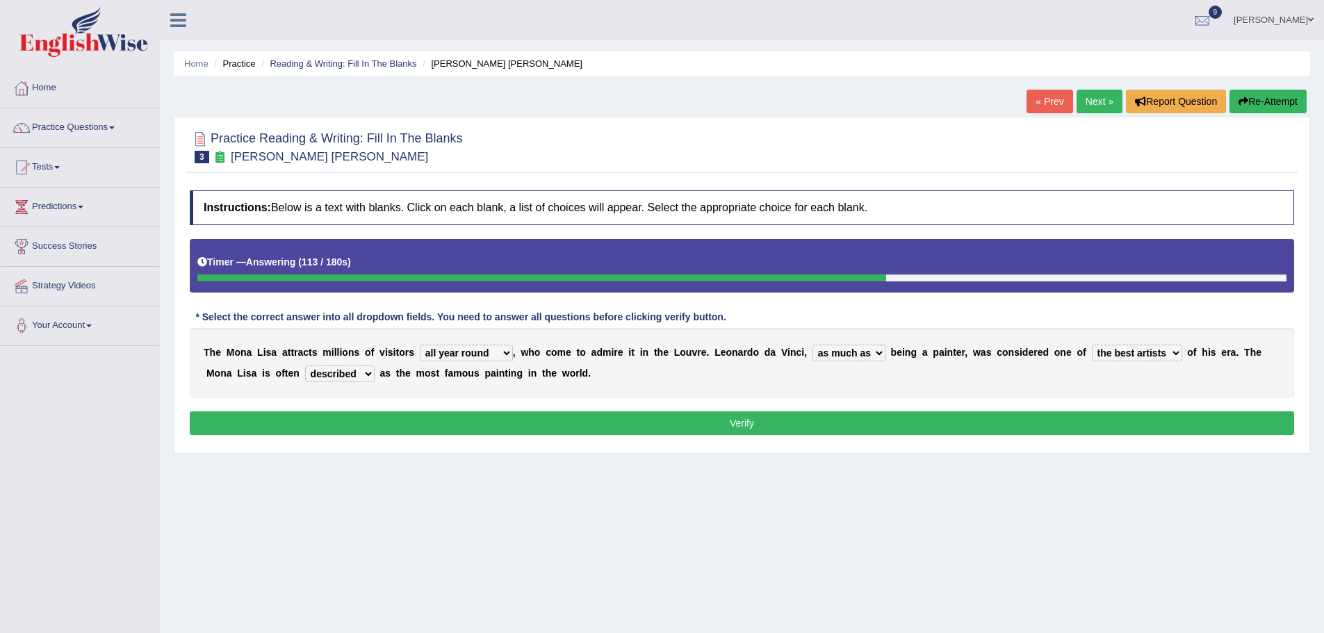
click at [707, 420] on button "Verify" at bounding box center [742, 423] width 1104 height 24
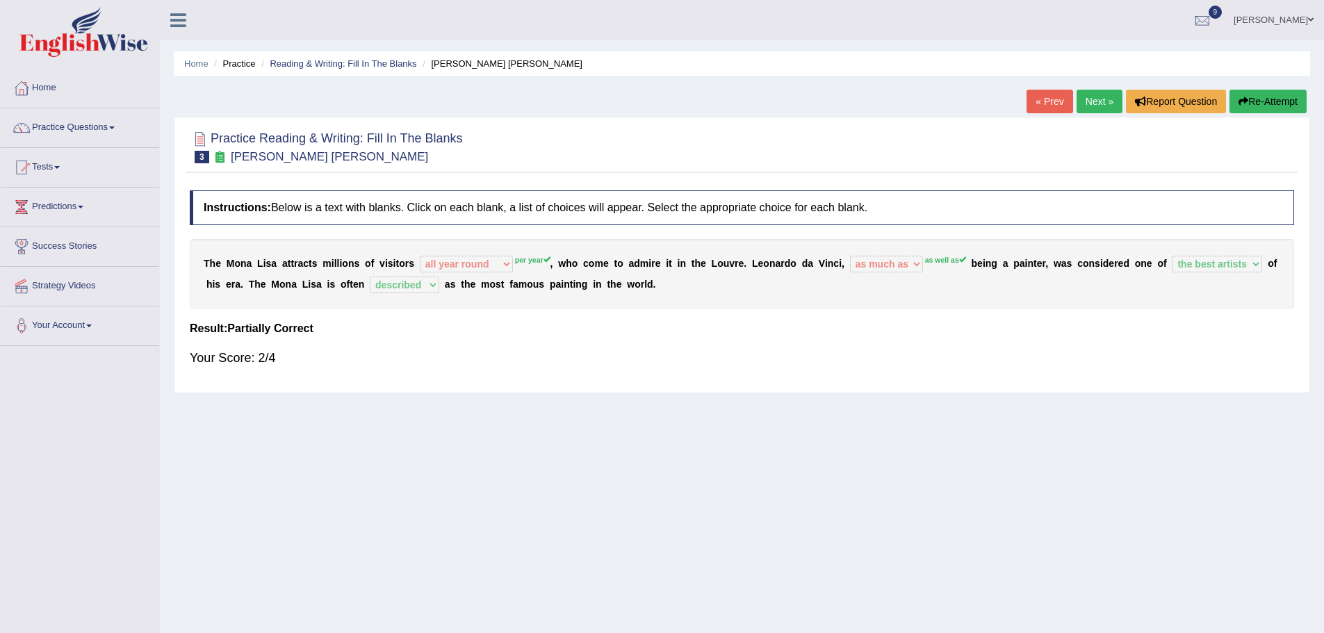
click at [1265, 105] on button "Re-Attempt" at bounding box center [1267, 102] width 77 height 24
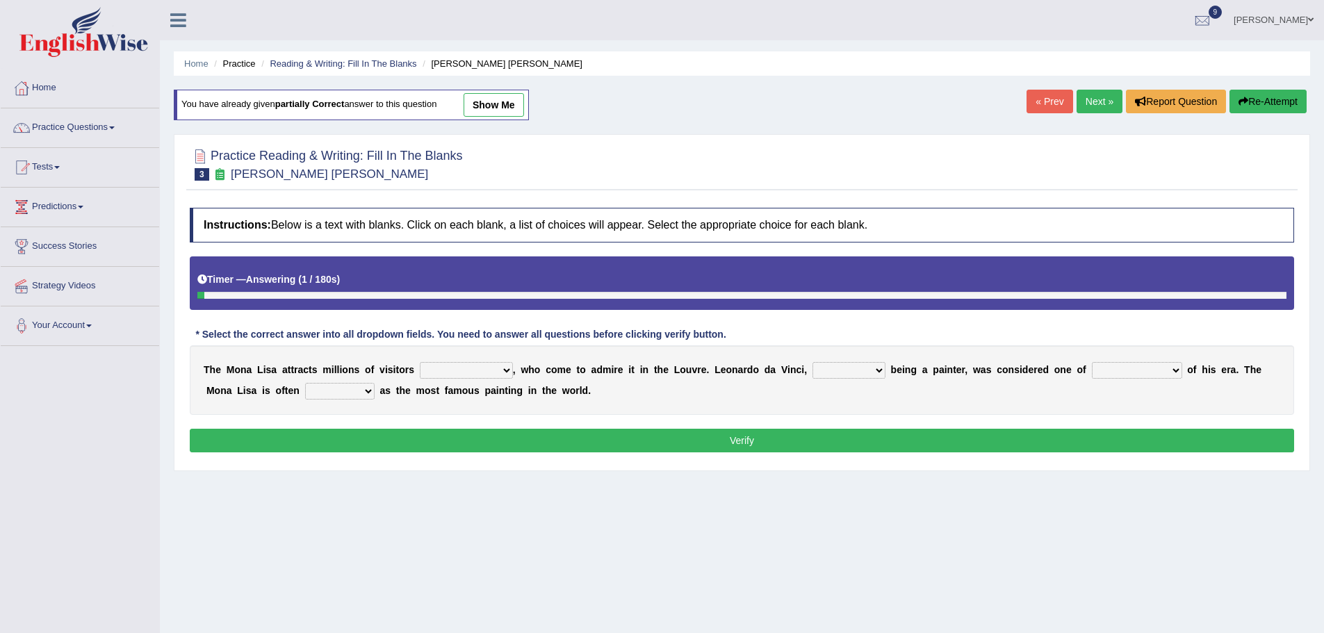
click at [506, 374] on select "around the year the all year all year round per year" at bounding box center [466, 370] width 93 height 17
select select "per year"
click at [420, 362] on select "around the year the all year all year round per year" at bounding box center [466, 370] width 93 height 17
click at [880, 372] on select "rather than as much as as well as as long as" at bounding box center [848, 370] width 73 height 17
select select "as well as"
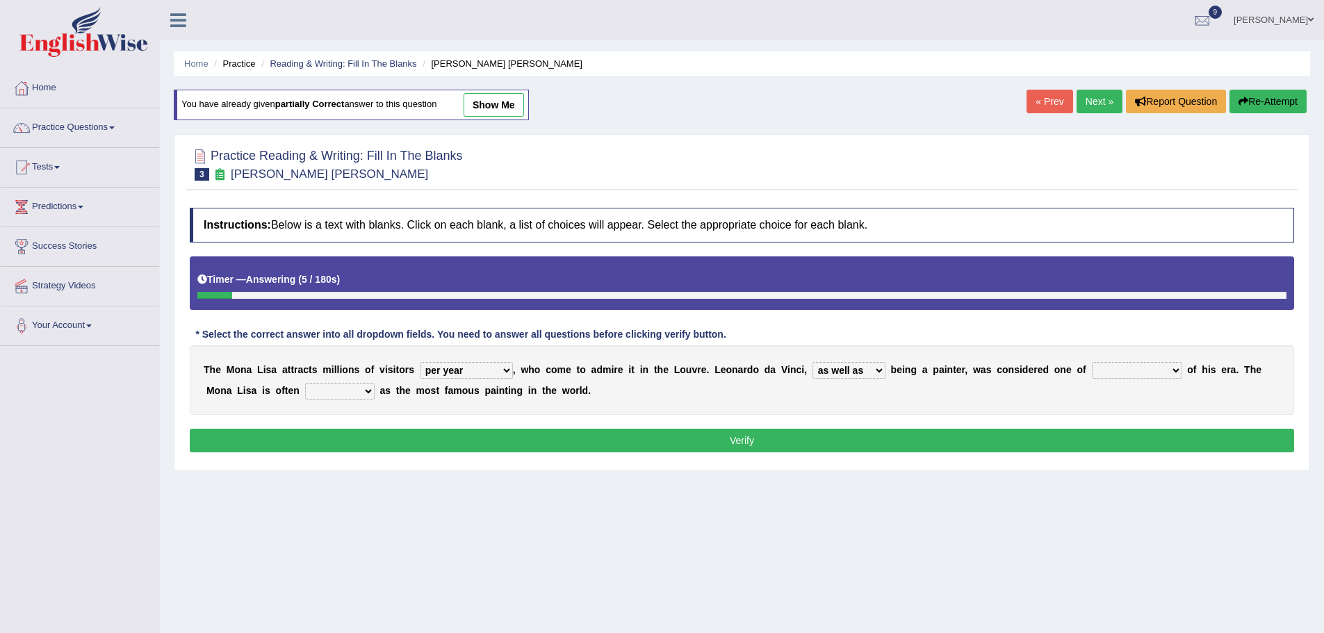
click at [812, 362] on select "rather than as much as as well as as long as" at bounding box center [848, 370] width 73 height 17
click at [1172, 369] on select "better artists artist the better artist the best artists" at bounding box center [1137, 370] width 90 height 17
select select "the best artists"
click at [1092, 362] on select "better artists artist the better artist the best artists" at bounding box center [1137, 370] width 90 height 17
click at [368, 394] on select "classified suggested predicted described" at bounding box center [339, 391] width 69 height 17
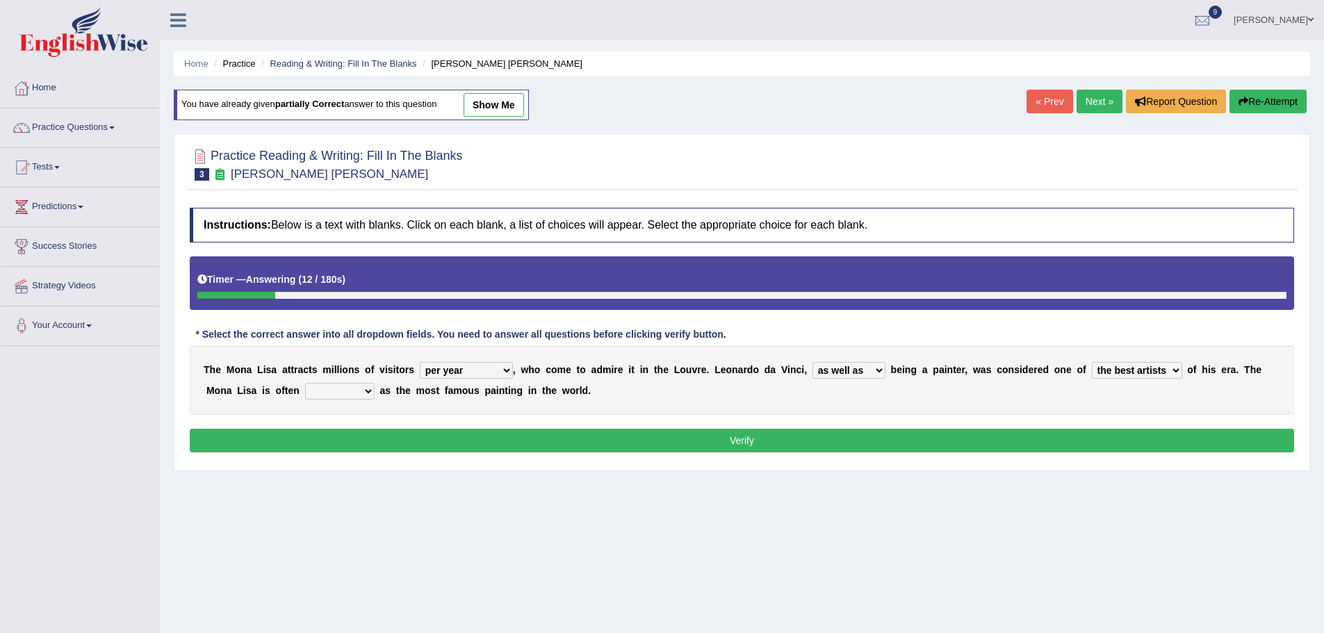
select select "described"
click at [305, 383] on select "classified suggested predicted described" at bounding box center [339, 391] width 69 height 17
click at [624, 447] on button "Verify" at bounding box center [742, 441] width 1104 height 24
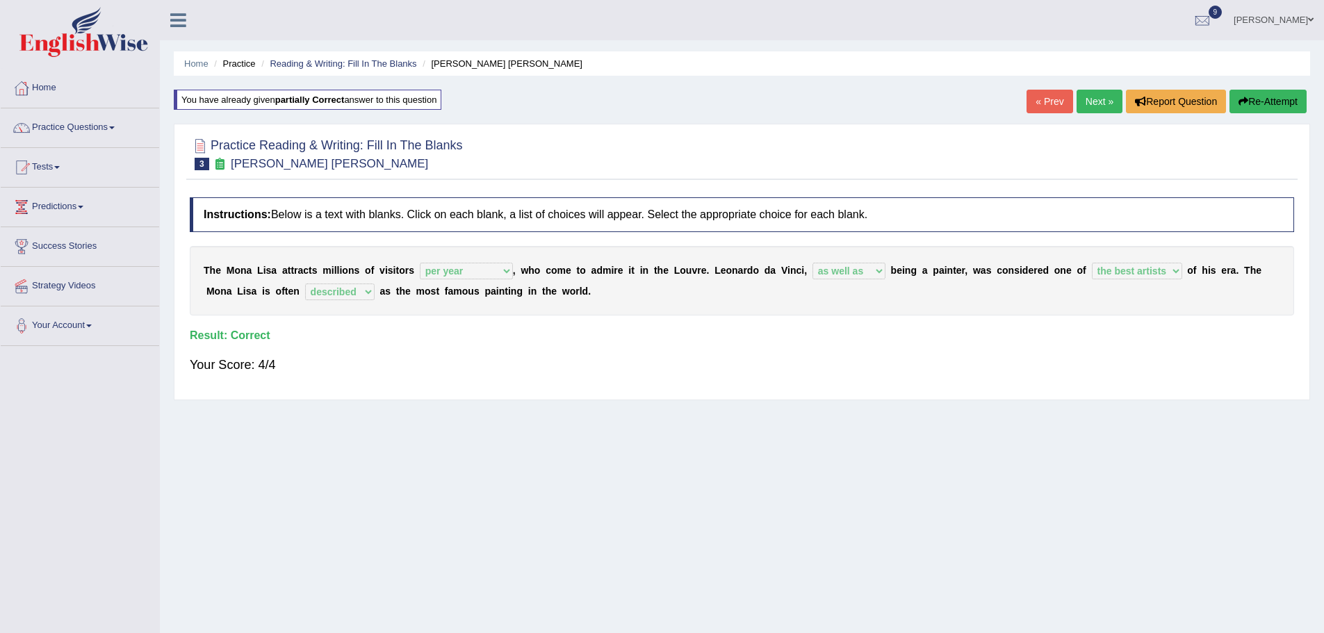
click at [624, 447] on div "Home Practice Reading & Writing: Fill In The [PERSON_NAME] [PERSON_NAME] You ha…" at bounding box center [742, 347] width 1164 height 695
